Goal: Information Seeking & Learning: Learn about a topic

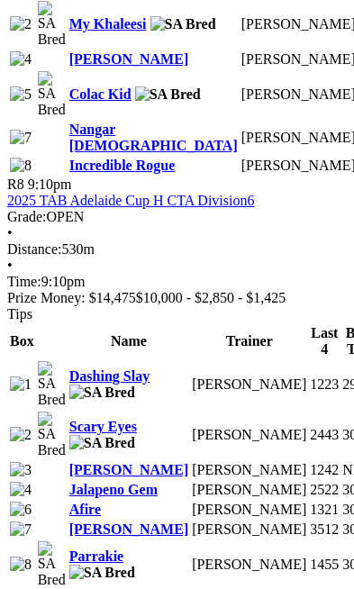
scroll to position [3710, 0]
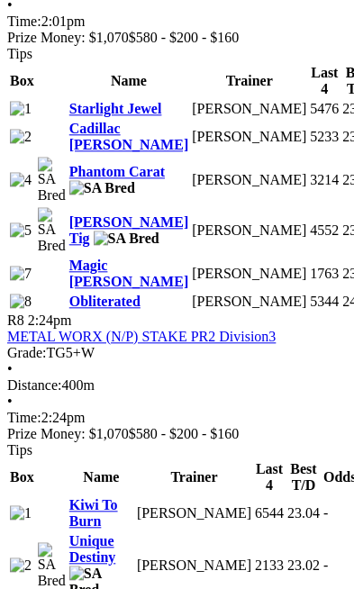
scroll to position [3497, 0]
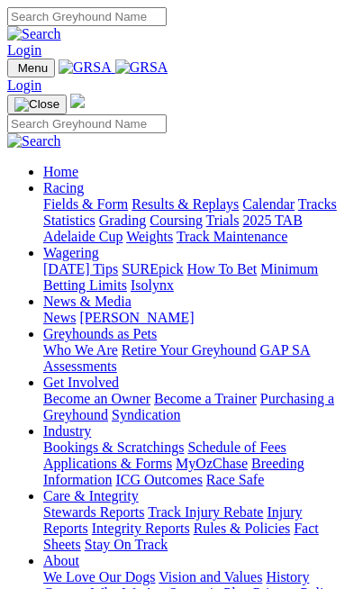
click at [14, 72] on img "Toggle navigation" at bounding box center [14, 72] width 0 height 0
click at [242, 212] on link "Calendar" at bounding box center [268, 203] width 52 height 15
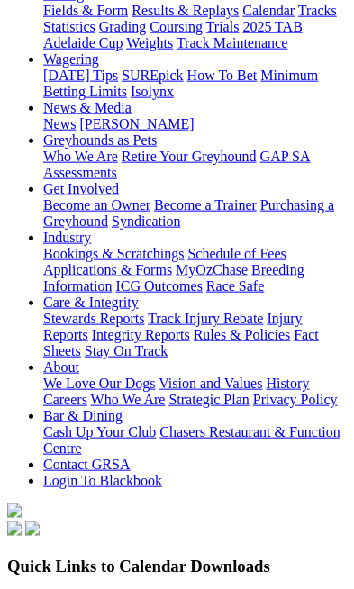
scroll to position [151, 0]
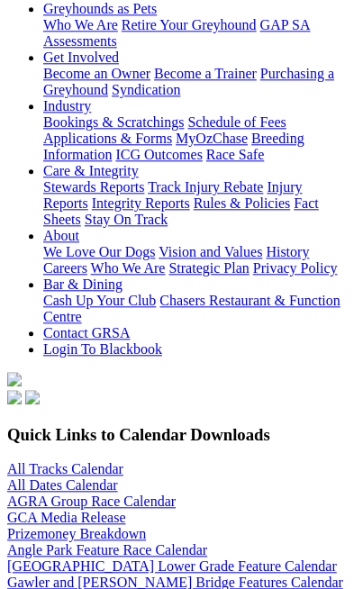
scroll to position [356, 0]
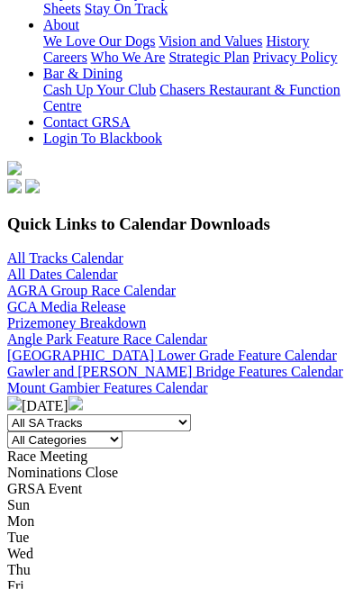
scroll to position [569, 0]
